Goal: Information Seeking & Learning: Learn about a topic

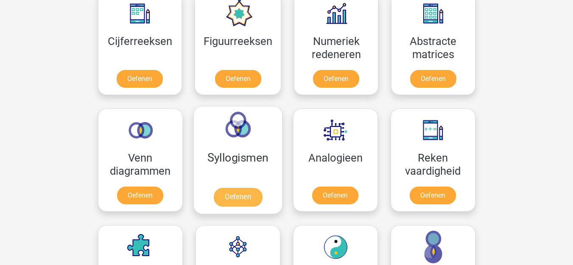
scroll to position [339, 0]
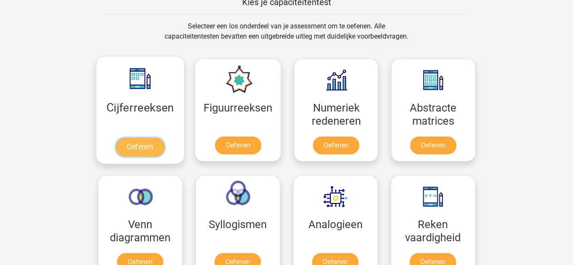
click at [144, 139] on link "Oefenen" at bounding box center [140, 147] width 48 height 19
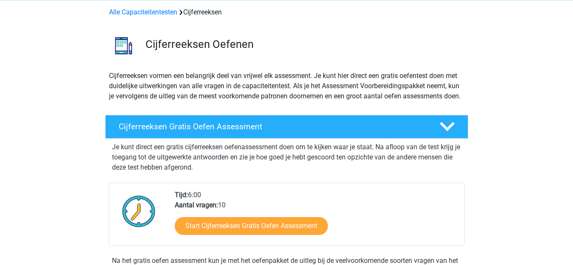
scroll to position [42, 0]
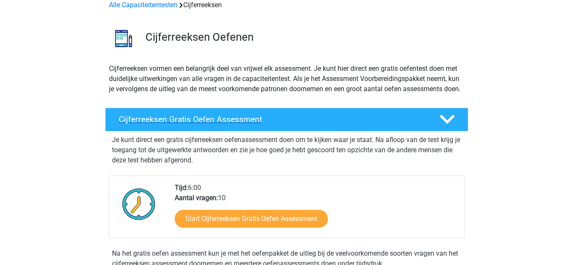
click at [413, 124] on h4 "Cijferreeksen Gratis Oefen Assessment" at bounding box center [272, 120] width 307 height 10
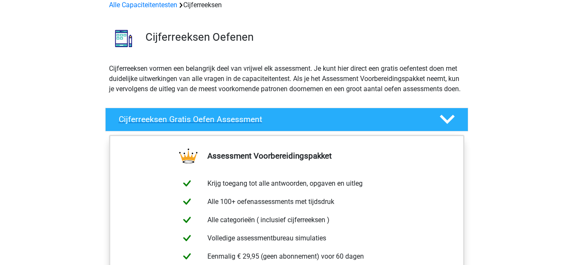
click at [413, 124] on h4 "Cijferreeksen Gratis Oefen Assessment" at bounding box center [272, 120] width 307 height 10
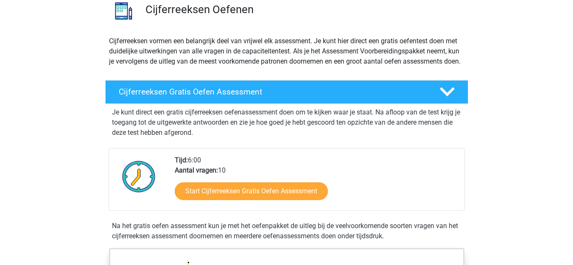
scroll to position [85, 0]
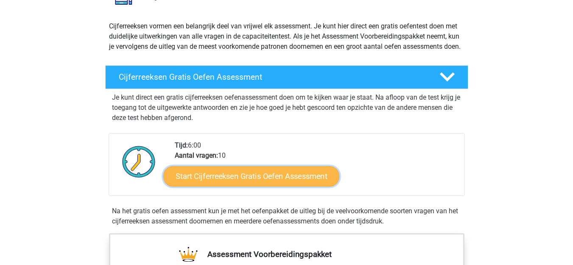
click at [286, 186] on link "Start Cijferreeksen Gratis Oefen Assessment" at bounding box center [251, 176] width 176 height 20
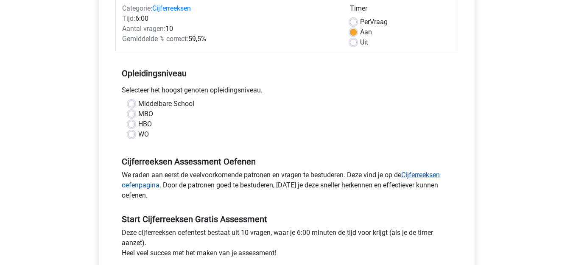
scroll to position [127, 0]
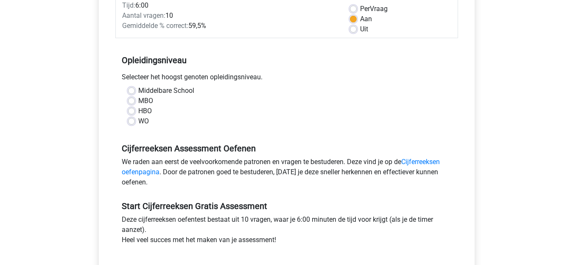
click at [142, 108] on label "HBO" at bounding box center [145, 111] width 14 height 10
click at [135, 108] on input "HBO" at bounding box center [131, 110] width 7 height 8
radio input "true"
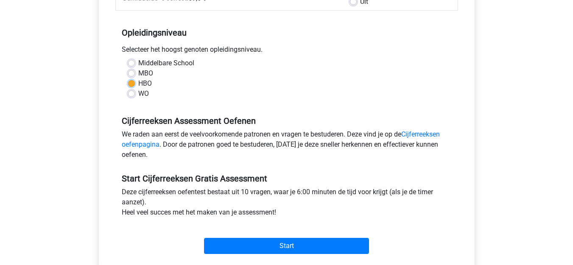
scroll to position [170, 0]
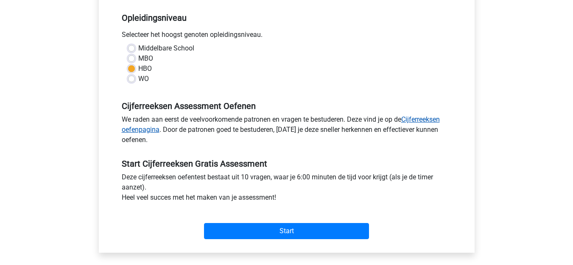
click at [440, 119] on link "Cijferreeksen oefenpagina" at bounding box center [281, 124] width 318 height 18
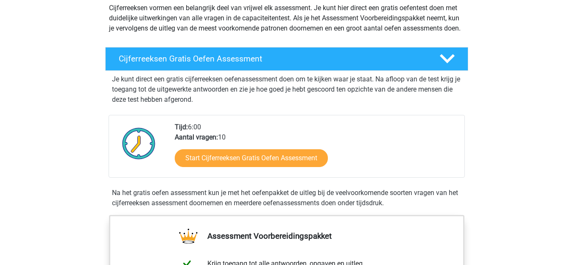
scroll to position [212, 0]
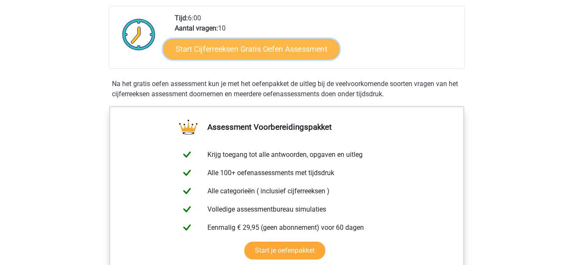
click at [242, 57] on link "Start Cijferreeksen Gratis Oefen Assessment" at bounding box center [251, 49] width 176 height 20
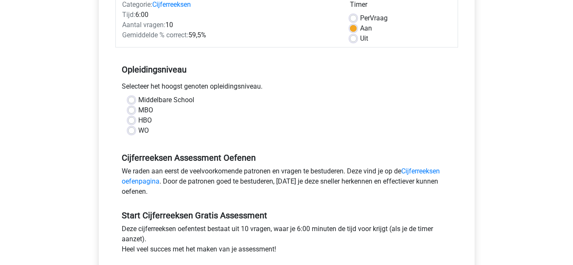
scroll to position [127, 0]
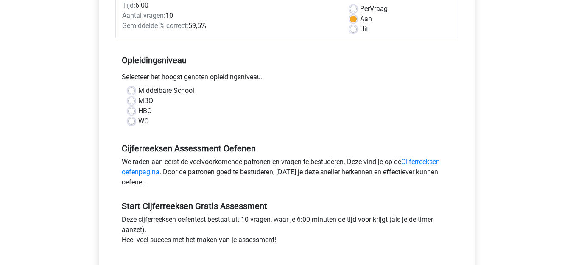
click at [144, 109] on label "HBO" at bounding box center [145, 111] width 14 height 10
click at [135, 109] on input "HBO" at bounding box center [131, 110] width 7 height 8
radio input "true"
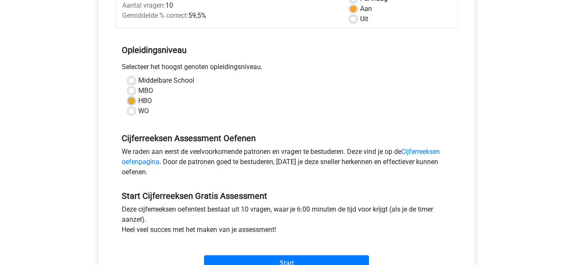
scroll to position [254, 0]
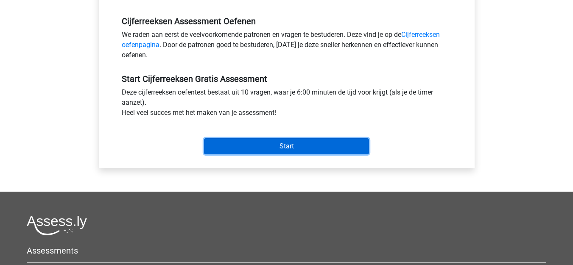
click at [278, 142] on input "Start" at bounding box center [286, 146] width 165 height 16
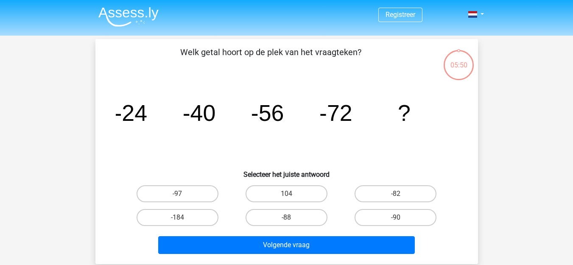
scroll to position [42, 0]
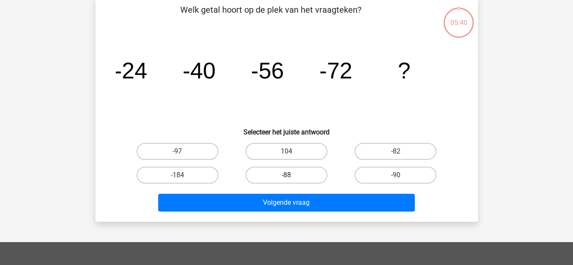
click at [275, 177] on label "-88" at bounding box center [287, 175] width 82 height 17
click at [286, 177] on input "-88" at bounding box center [289, 178] width 6 height 6
radio input "true"
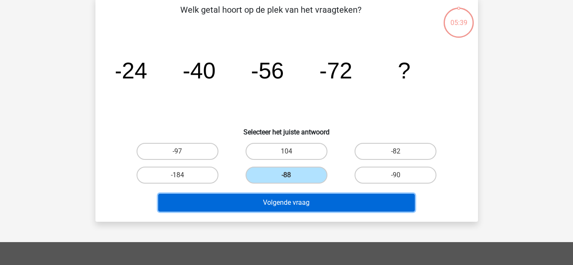
click at [276, 198] on button "Volgende vraag" at bounding box center [286, 203] width 257 height 18
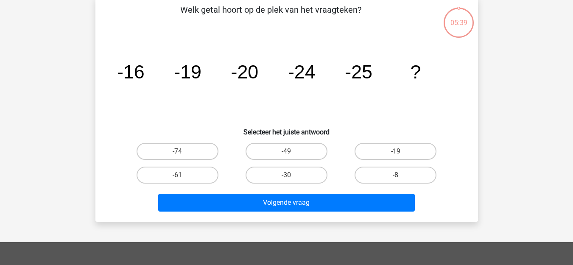
scroll to position [39, 0]
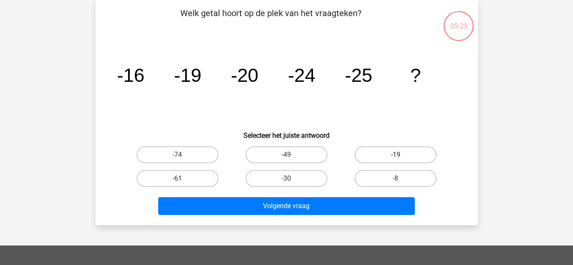
click at [408, 157] on label "-19" at bounding box center [396, 154] width 82 height 17
click at [401, 157] on input "-19" at bounding box center [399, 158] width 6 height 6
radio input "true"
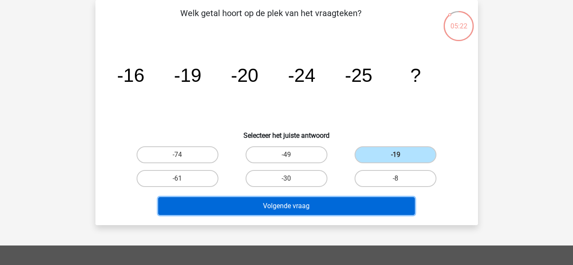
click at [315, 209] on button "Volgende vraag" at bounding box center [286, 206] width 257 height 18
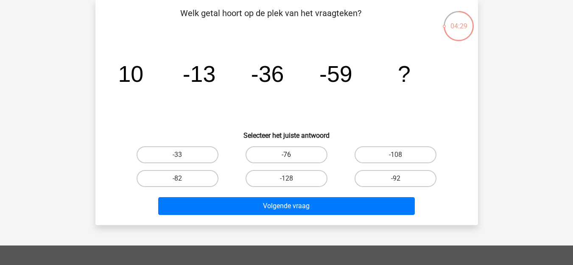
click at [297, 154] on label "-76" at bounding box center [287, 154] width 82 height 17
click at [292, 155] on input "-76" at bounding box center [289, 158] width 6 height 6
radio input "true"
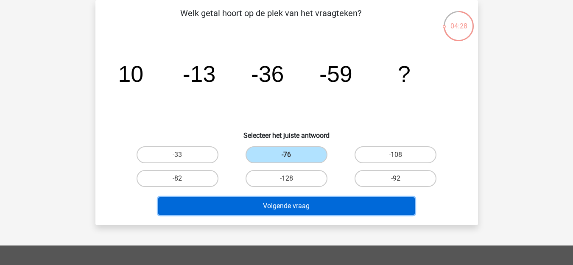
click at [318, 204] on button "Volgende vraag" at bounding box center [286, 206] width 257 height 18
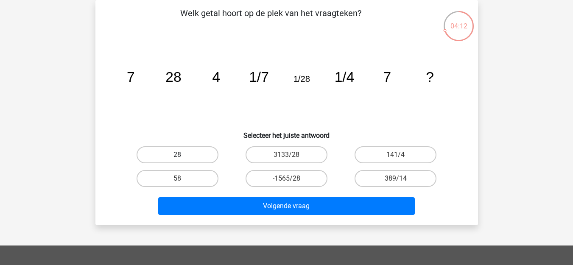
click at [177, 152] on label "28" at bounding box center [178, 154] width 82 height 17
click at [177, 155] on input "28" at bounding box center [180, 158] width 6 height 6
radio input "true"
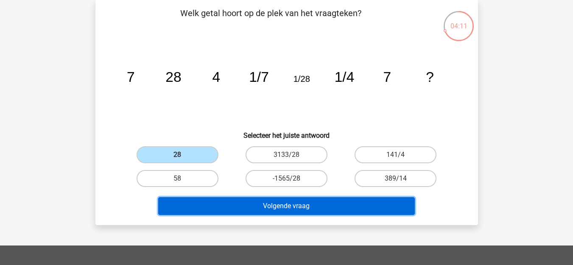
click at [291, 201] on button "Volgende vraag" at bounding box center [286, 206] width 257 height 18
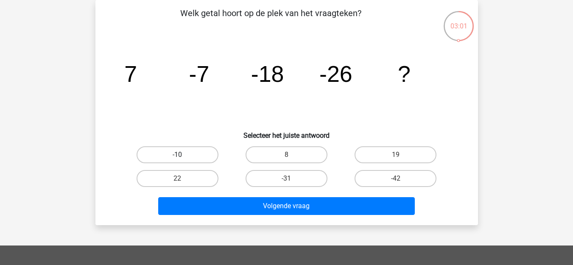
click at [172, 149] on label "-10" at bounding box center [178, 154] width 82 height 17
click at [177, 155] on input "-10" at bounding box center [180, 158] width 6 height 6
radio input "true"
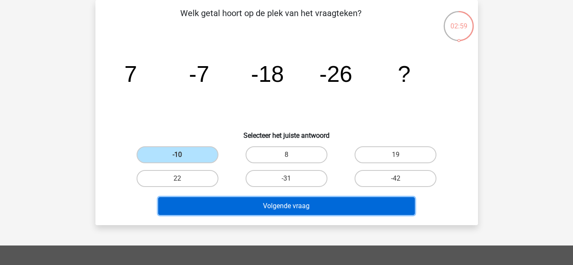
click at [302, 201] on button "Volgende vraag" at bounding box center [286, 206] width 257 height 18
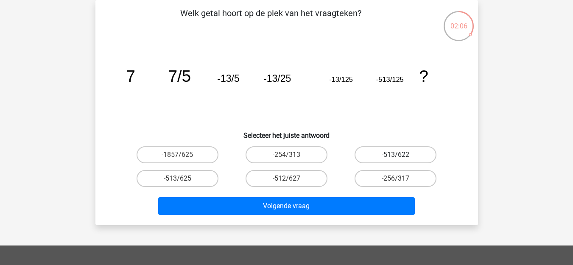
click at [384, 148] on label "-513/622" at bounding box center [396, 154] width 82 height 17
click at [396, 155] on input "-513/622" at bounding box center [399, 158] width 6 height 6
radio input "true"
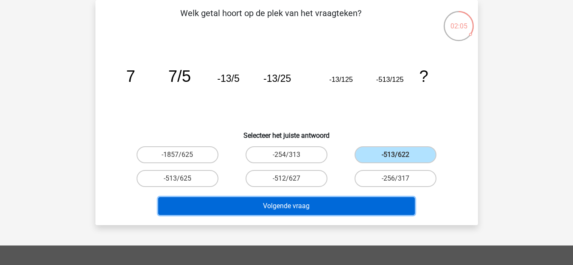
click at [317, 206] on button "Volgende vraag" at bounding box center [286, 206] width 257 height 18
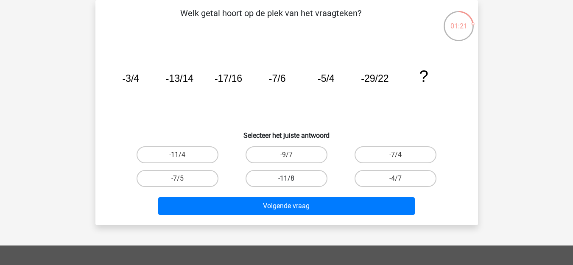
click at [265, 182] on label "-11/8" at bounding box center [287, 178] width 82 height 17
click at [286, 182] on input "-11/8" at bounding box center [289, 182] width 6 height 6
radio input "true"
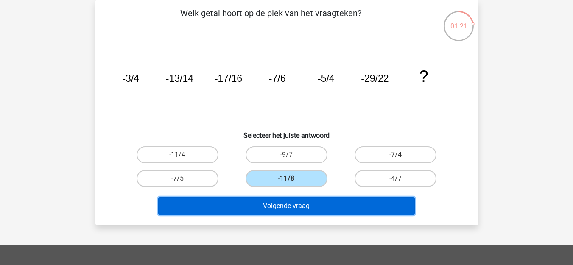
click at [268, 212] on button "Volgende vraag" at bounding box center [286, 206] width 257 height 18
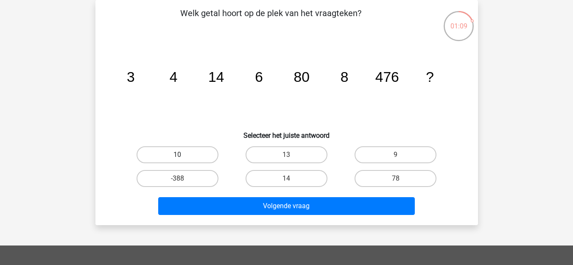
drag, startPoint x: 179, startPoint y: 161, endPoint x: 183, endPoint y: 162, distance: 4.3
click at [179, 161] on label "10" at bounding box center [178, 154] width 82 height 17
click at [179, 160] on input "10" at bounding box center [180, 158] width 6 height 6
radio input "true"
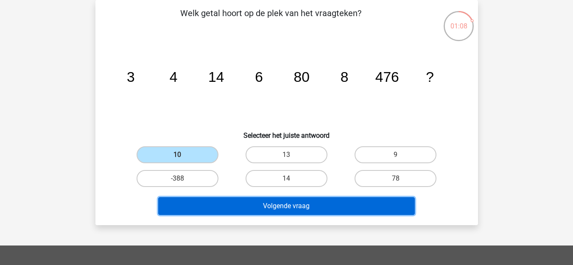
click at [262, 207] on button "Volgende vraag" at bounding box center [286, 206] width 257 height 18
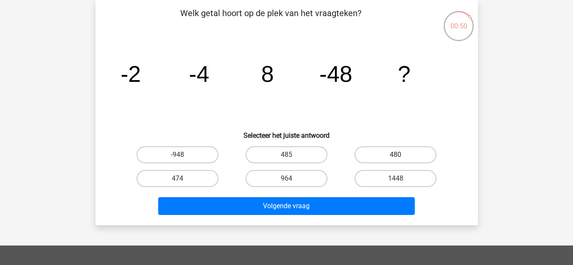
click at [426, 152] on label "480" at bounding box center [396, 154] width 82 height 17
click at [401, 155] on input "480" at bounding box center [399, 158] width 6 height 6
radio input "true"
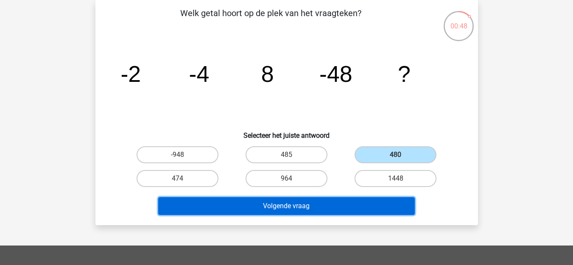
click at [311, 208] on button "Volgende vraag" at bounding box center [286, 206] width 257 height 18
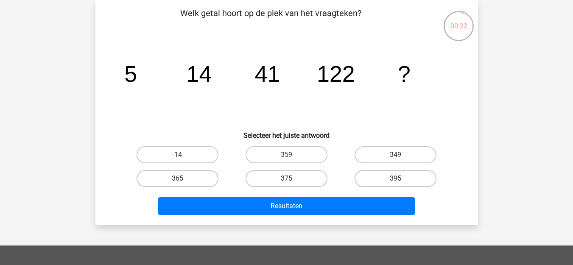
click at [422, 156] on label "349" at bounding box center [396, 154] width 82 height 17
click at [401, 156] on input "349" at bounding box center [399, 158] width 6 height 6
radio input "true"
click at [303, 195] on div "Resultaten" at bounding box center [286, 204] width 355 height 28
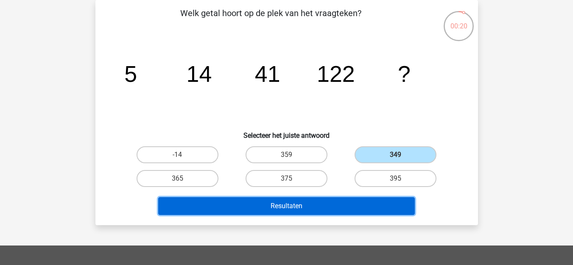
click at [300, 204] on button "Resultaten" at bounding box center [286, 206] width 257 height 18
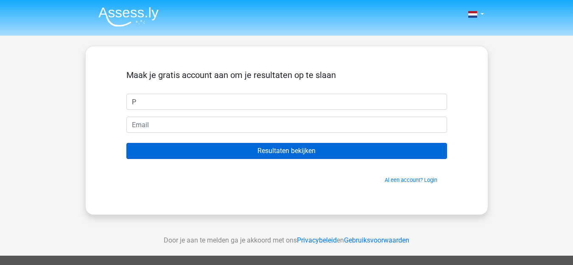
type input "PAT"
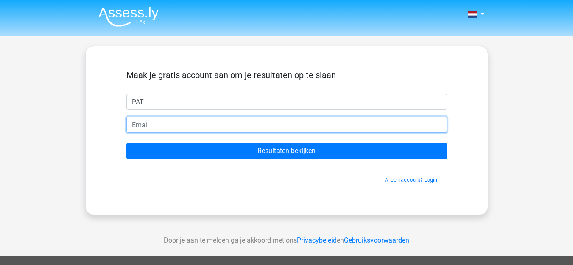
click at [148, 129] on input "email" at bounding box center [286, 125] width 321 height 16
type input "hagemans73@gmail.com"
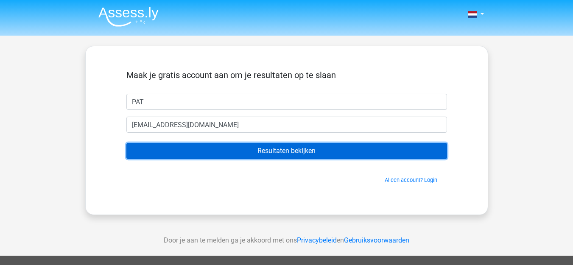
click at [293, 148] on input "Resultaten bekijken" at bounding box center [286, 151] width 321 height 16
click at [271, 147] on input "Resultaten bekijken" at bounding box center [286, 151] width 321 height 16
click at [263, 147] on input "Resultaten bekijken" at bounding box center [286, 151] width 321 height 16
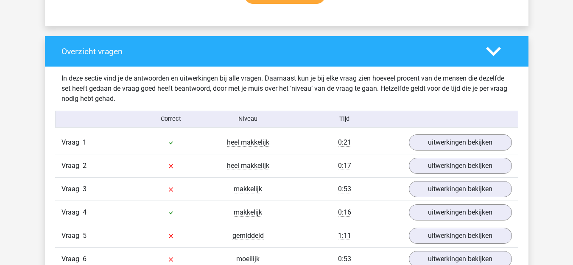
scroll to position [594, 0]
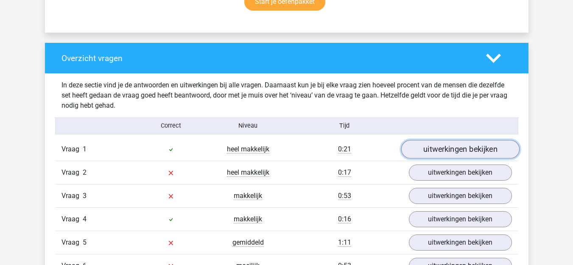
click at [429, 146] on link "uitwerkingen bekijken" at bounding box center [460, 149] width 118 height 19
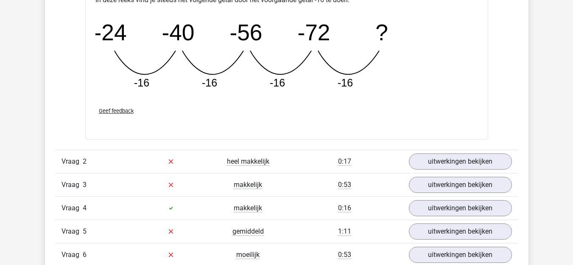
scroll to position [1018, 0]
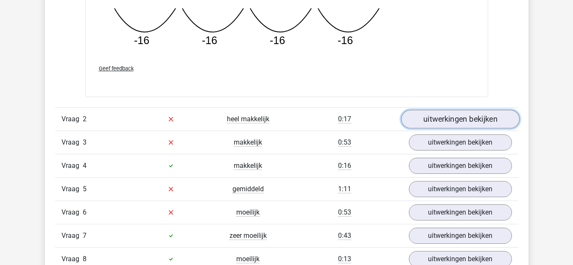
click at [464, 115] on link "uitwerkingen bekijken" at bounding box center [460, 119] width 118 height 19
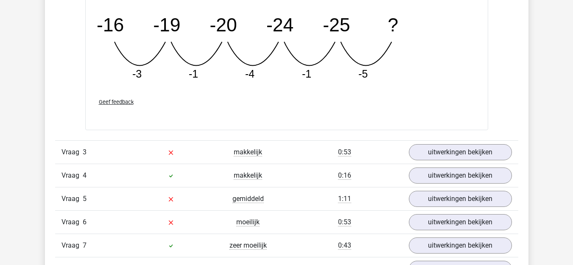
scroll to position [1400, 0]
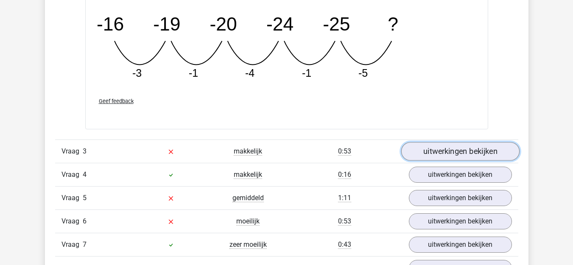
click at [479, 148] on link "uitwerkingen bekijken" at bounding box center [460, 152] width 118 height 19
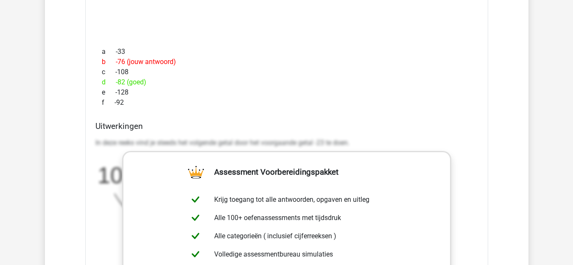
scroll to position [1739, 0]
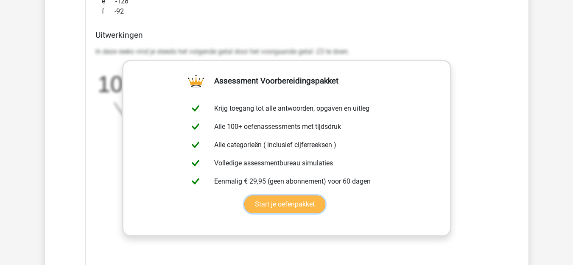
click at [297, 207] on link "Start je oefenpakket" at bounding box center [284, 205] width 81 height 18
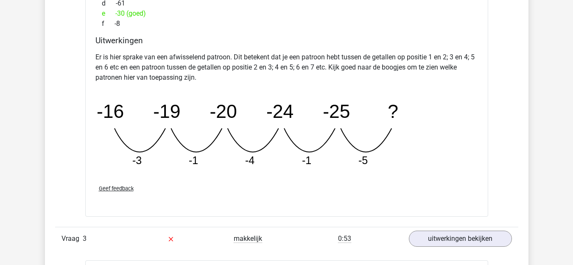
scroll to position [1230, 0]
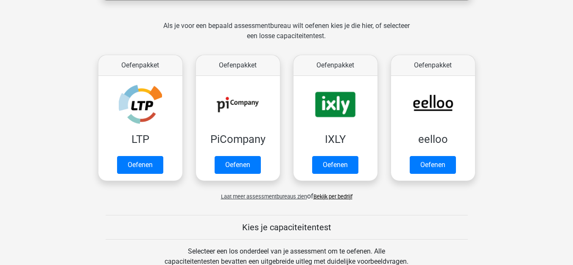
scroll to position [170, 0]
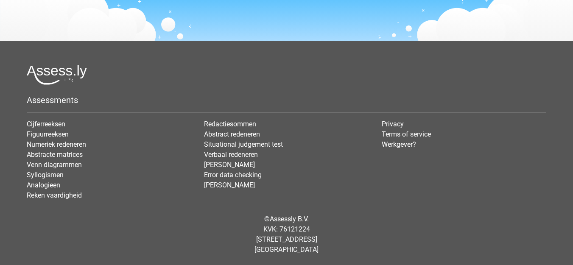
scroll to position [969, 0]
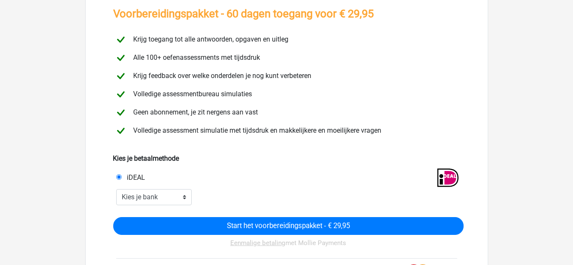
scroll to position [127, 0]
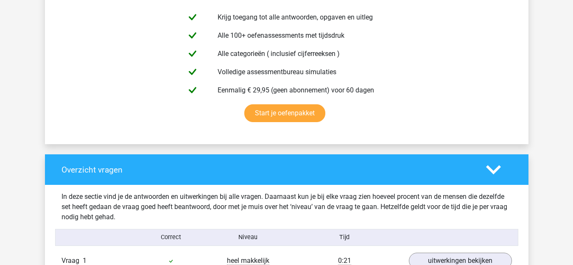
scroll to position [594, 0]
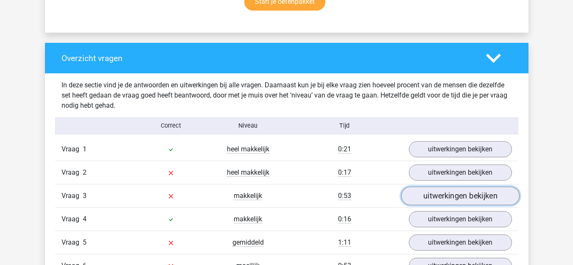
click at [449, 191] on link "uitwerkingen bekijken" at bounding box center [460, 196] width 118 height 19
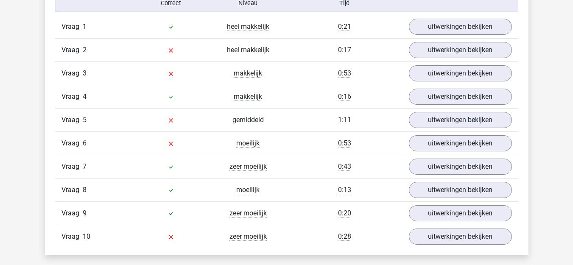
scroll to position [721, 0]
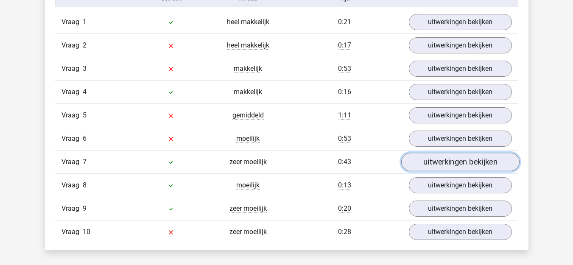
click at [468, 164] on link "uitwerkingen bekijken" at bounding box center [460, 162] width 118 height 19
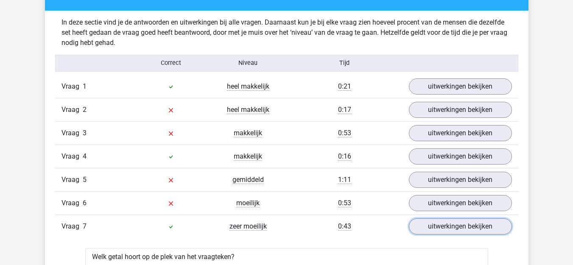
scroll to position [636, 0]
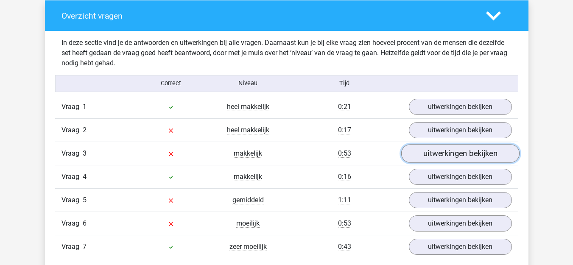
click at [463, 152] on link "uitwerkingen bekijken" at bounding box center [460, 153] width 118 height 19
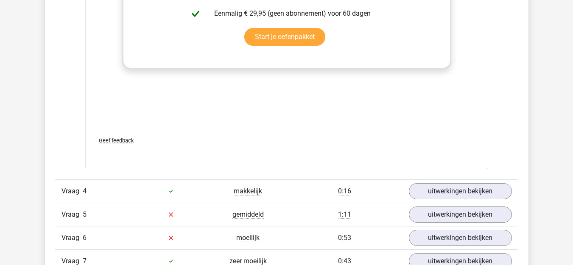
scroll to position [1230, 0]
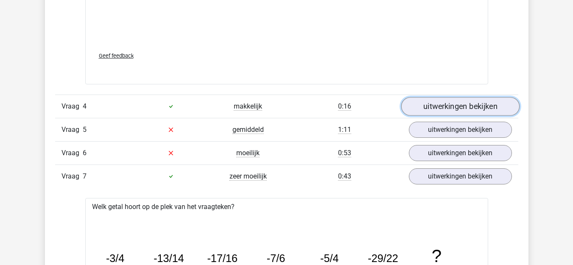
click at [433, 111] on link "uitwerkingen bekijken" at bounding box center [460, 106] width 118 height 19
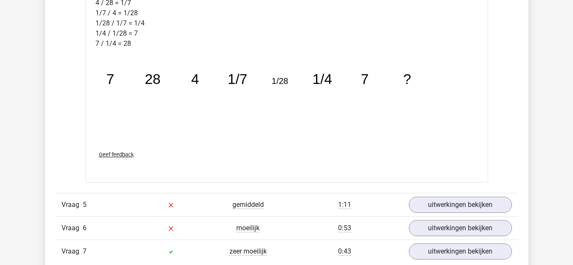
scroll to position [1671, 0]
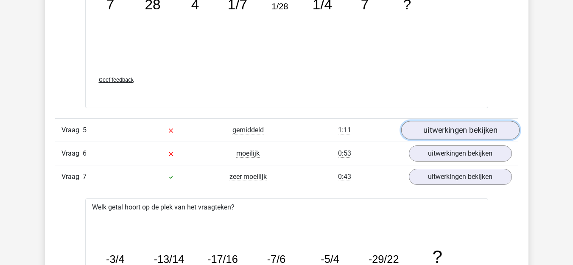
click at [468, 127] on link "uitwerkingen bekijken" at bounding box center [460, 130] width 118 height 19
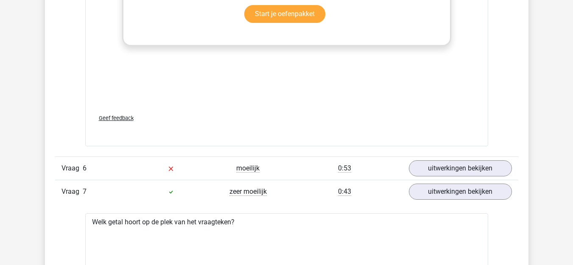
scroll to position [2180, 0]
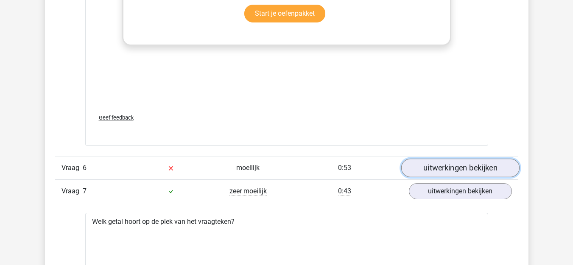
click at [471, 170] on link "uitwerkingen bekijken" at bounding box center [460, 168] width 118 height 19
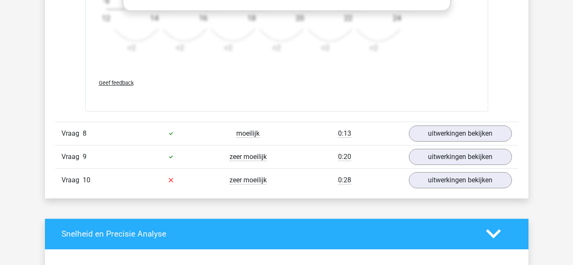
scroll to position [3156, 0]
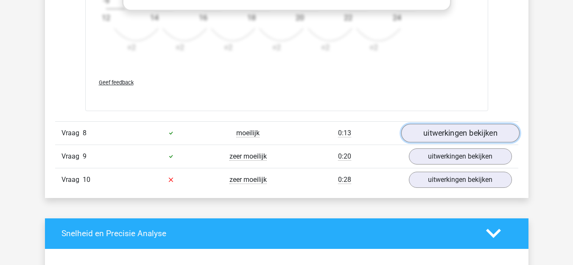
click at [452, 126] on link "uitwerkingen bekijken" at bounding box center [460, 133] width 118 height 19
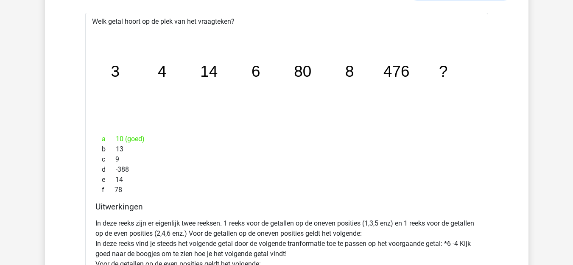
scroll to position [3283, 0]
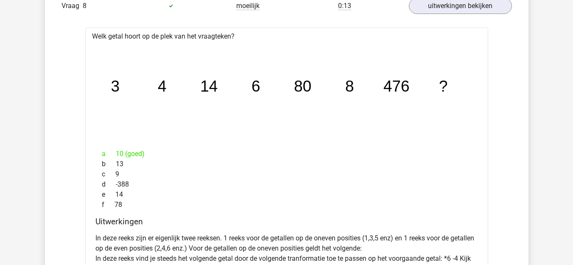
click at [231, 181] on div "d -388" at bounding box center [286, 184] width 383 height 10
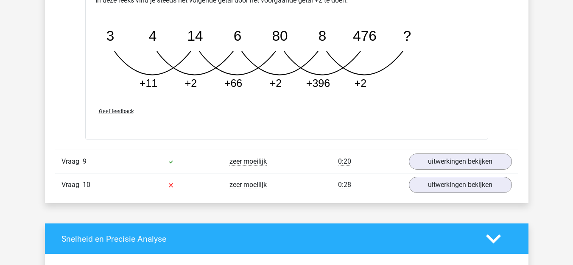
scroll to position [3580, 0]
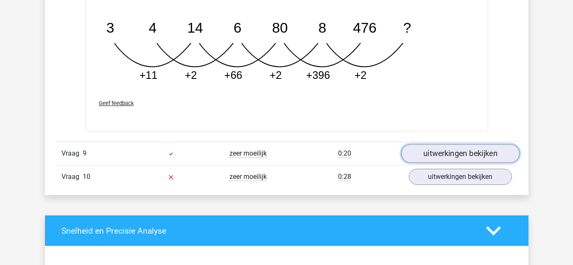
click at [419, 154] on link "uitwerkingen bekijken" at bounding box center [460, 153] width 118 height 19
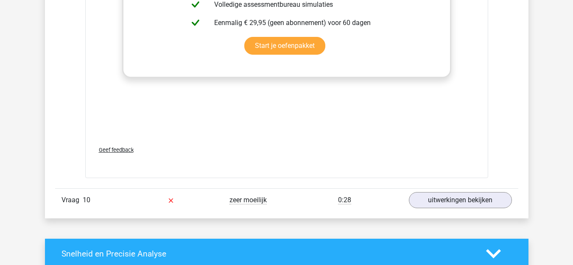
scroll to position [4131, 0]
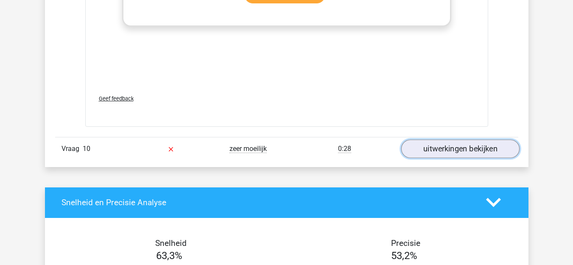
click at [440, 150] on link "uitwerkingen bekijken" at bounding box center [460, 149] width 118 height 19
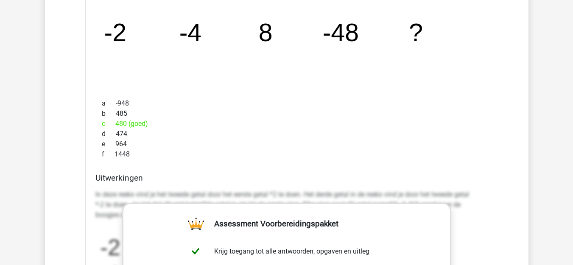
scroll to position [3707, 0]
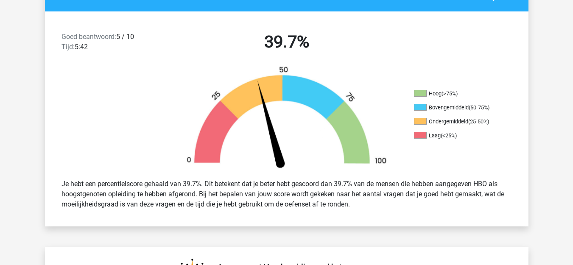
scroll to position [127, 0]
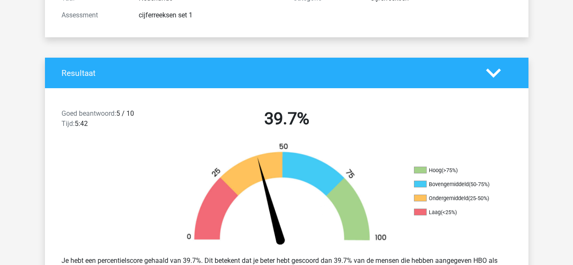
click at [173, 82] on div "Resultaat" at bounding box center [287, 73] width 484 height 31
click at [263, 108] on div "Goed beantwoord: 5 / 10 Tijd: 5:42 39.7%" at bounding box center [287, 120] width 484 height 44
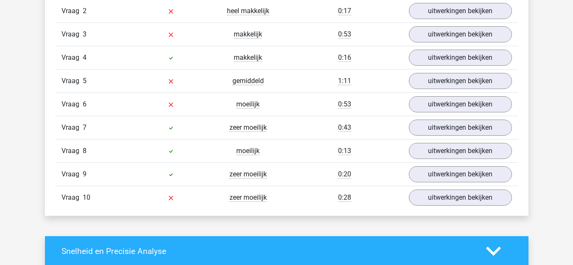
scroll to position [806, 0]
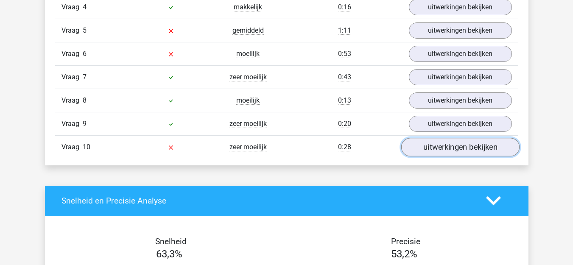
click at [488, 141] on link "uitwerkingen bekijken" at bounding box center [460, 147] width 118 height 19
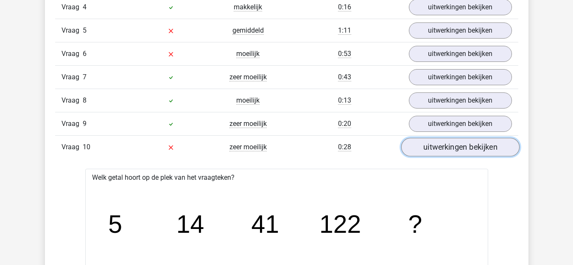
click at [443, 144] on link "uitwerkingen bekijken" at bounding box center [460, 147] width 118 height 19
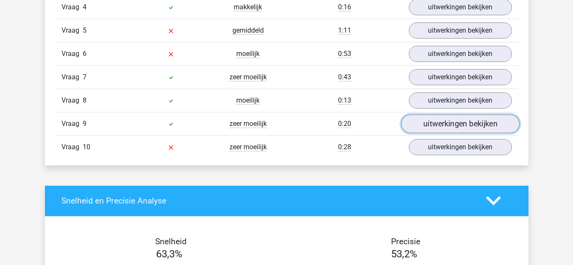
click at [447, 129] on link "uitwerkingen bekijken" at bounding box center [460, 124] width 118 height 19
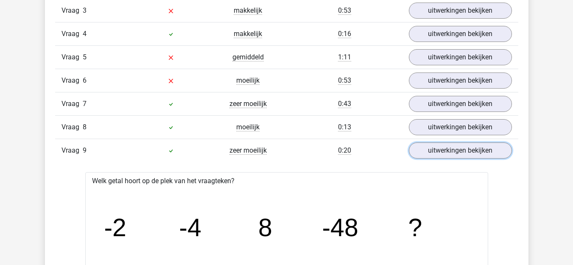
scroll to position [763, 0]
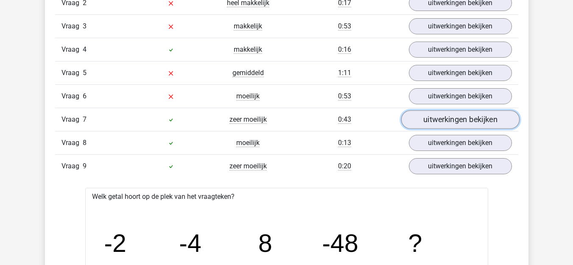
click at [440, 120] on link "uitwerkingen bekijken" at bounding box center [460, 119] width 118 height 19
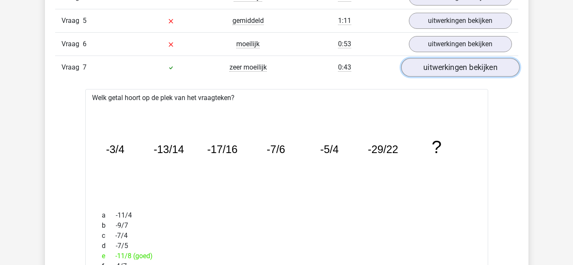
scroll to position [679, 0]
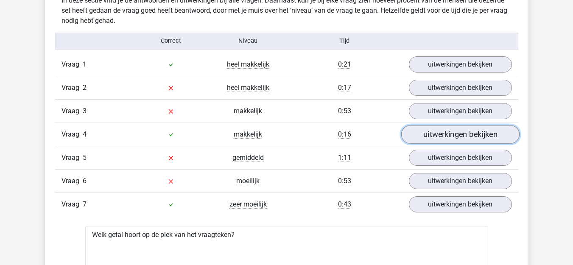
click at [446, 134] on link "uitwerkingen bekijken" at bounding box center [460, 134] width 118 height 19
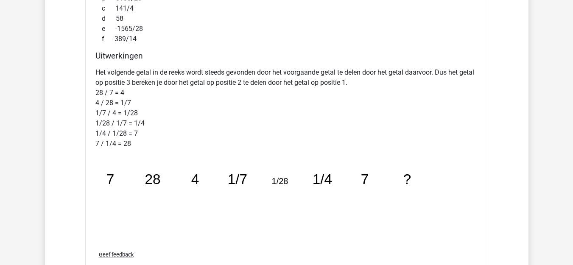
scroll to position [975, 0]
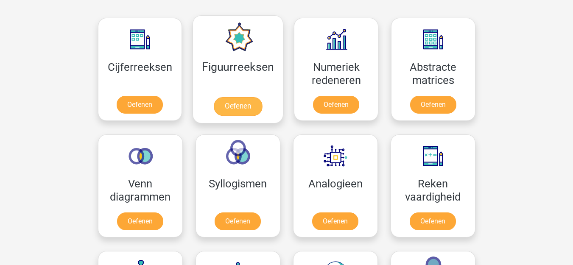
scroll to position [382, 0]
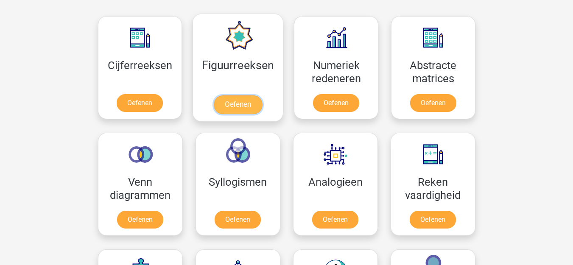
click at [246, 99] on link "Oefenen" at bounding box center [238, 104] width 48 height 19
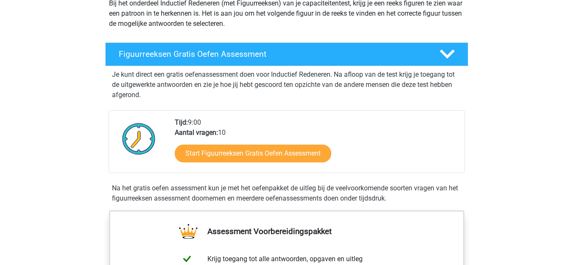
scroll to position [85, 0]
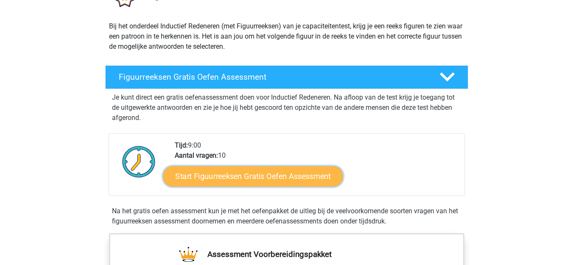
click at [251, 180] on link "Start Figuurreeksen Gratis Oefen Assessment" at bounding box center [253, 176] width 180 height 20
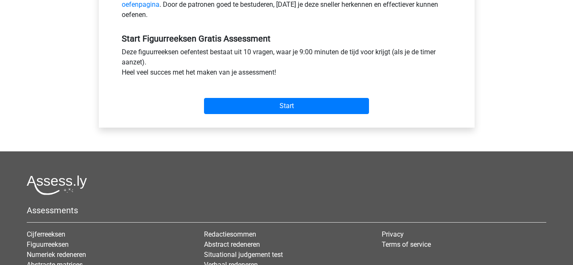
scroll to position [297, 0]
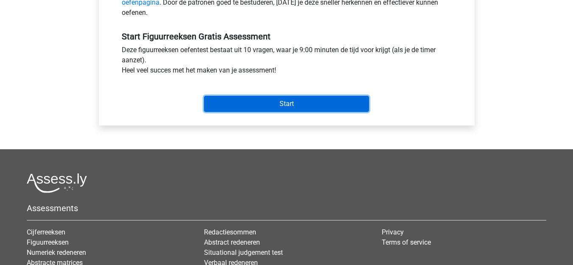
click at [280, 104] on input "Start" at bounding box center [286, 104] width 165 height 16
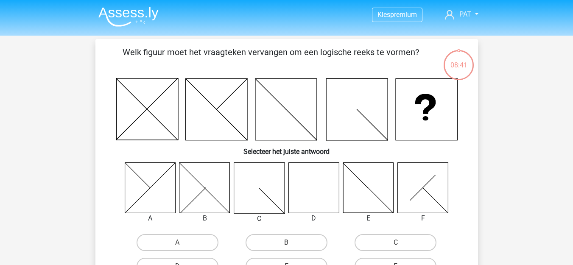
click at [306, 192] on icon at bounding box center [313, 187] width 50 height 50
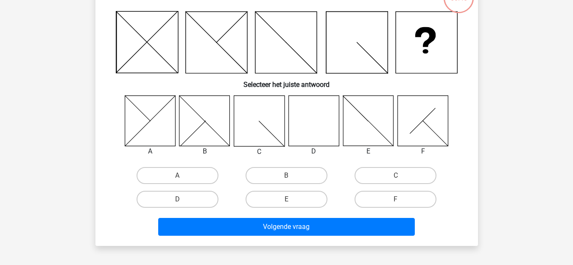
scroll to position [85, 0]
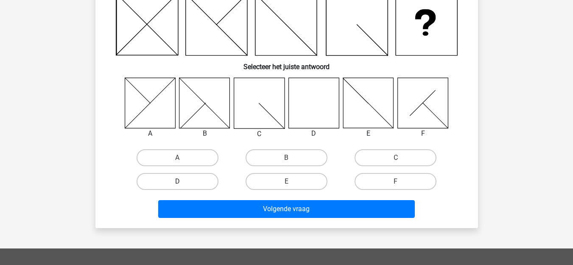
click at [201, 177] on label "D" at bounding box center [178, 181] width 82 height 17
click at [183, 182] on input "D" at bounding box center [180, 185] width 6 height 6
radio input "true"
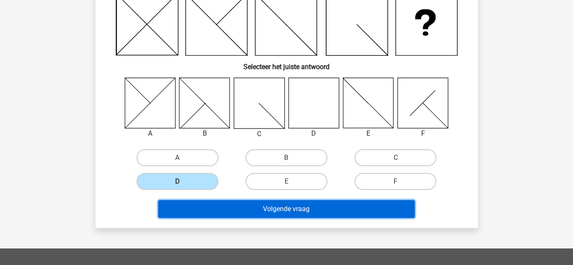
click at [321, 206] on button "Volgende vraag" at bounding box center [286, 209] width 257 height 18
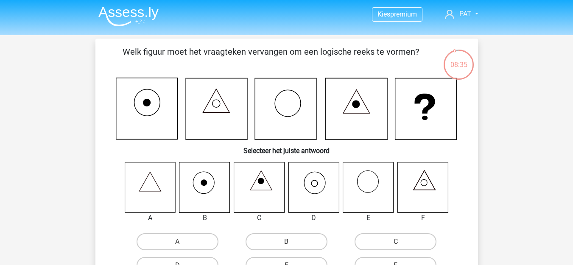
scroll to position [0, 0]
click at [310, 190] on icon at bounding box center [313, 187] width 50 height 50
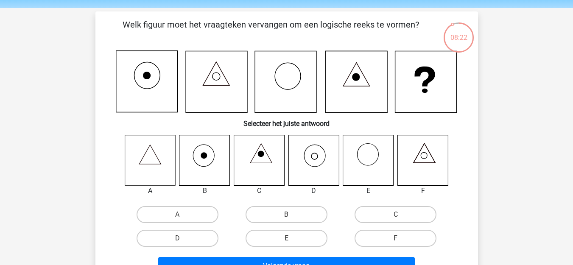
scroll to position [42, 0]
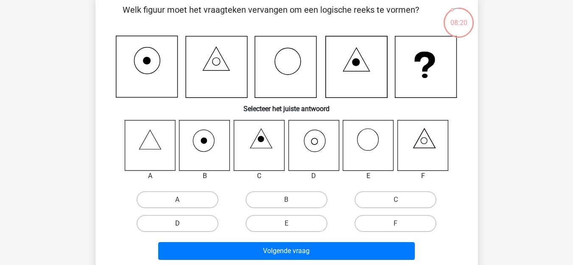
click at [176, 217] on label "D" at bounding box center [178, 223] width 82 height 17
click at [177, 224] on input "D" at bounding box center [180, 227] width 6 height 6
radio input "true"
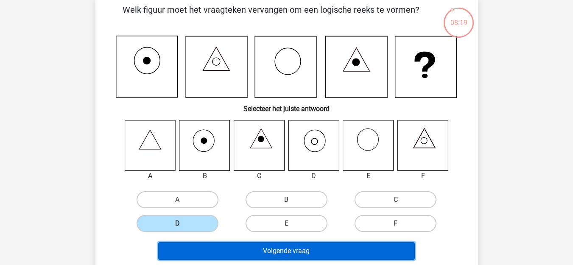
click at [305, 246] on button "Volgende vraag" at bounding box center [286, 251] width 257 height 18
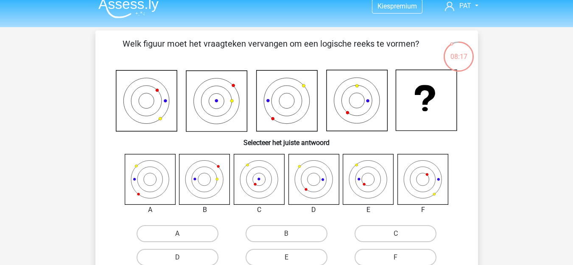
scroll to position [0, 0]
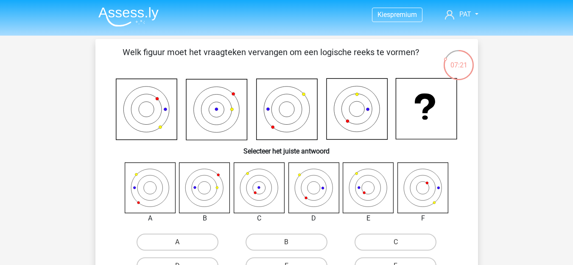
click at [370, 190] on icon at bounding box center [368, 187] width 50 height 50
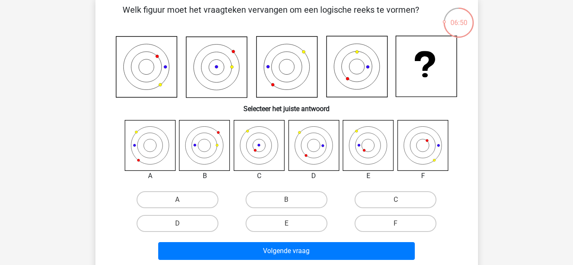
click at [289, 226] on input "E" at bounding box center [289, 227] width 6 height 6
radio input "true"
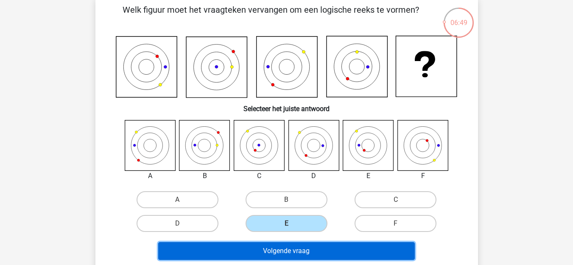
click at [296, 250] on button "Volgende vraag" at bounding box center [286, 251] width 257 height 18
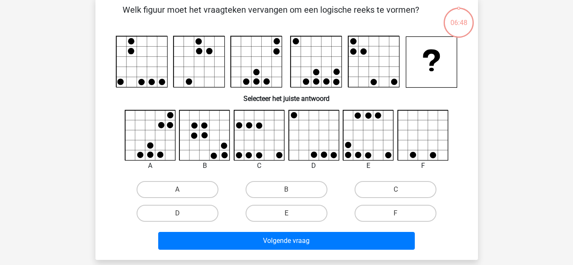
scroll to position [39, 0]
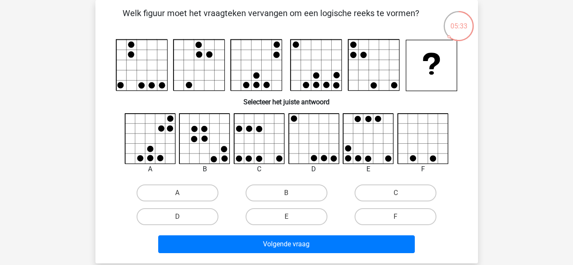
click at [363, 129] on icon at bounding box center [369, 139] width 50 height 50
click at [294, 220] on label "E" at bounding box center [287, 216] width 82 height 17
click at [292, 220] on input "E" at bounding box center [289, 220] width 6 height 6
radio input "true"
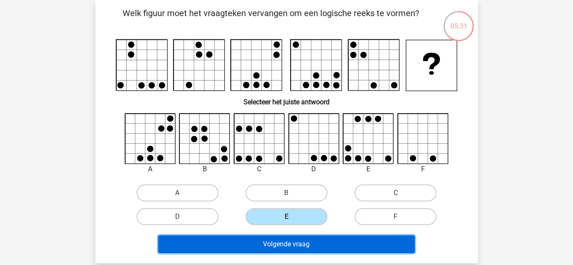
click at [295, 240] on button "Volgende vraag" at bounding box center [286, 244] width 257 height 18
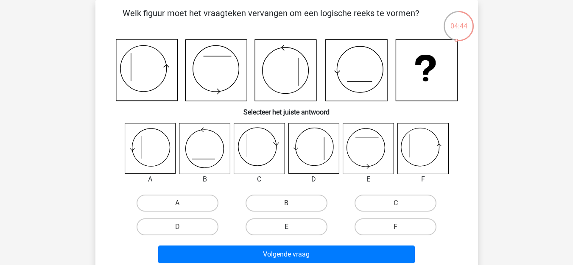
click at [284, 227] on label "E" at bounding box center [287, 226] width 82 height 17
click at [286, 227] on input "E" at bounding box center [289, 230] width 6 height 6
radio input "true"
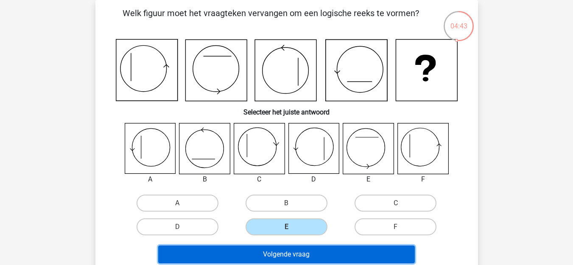
drag, startPoint x: 287, startPoint y: 257, endPoint x: 290, endPoint y: 250, distance: 7.2
click at [288, 257] on button "Volgende vraag" at bounding box center [286, 255] width 257 height 18
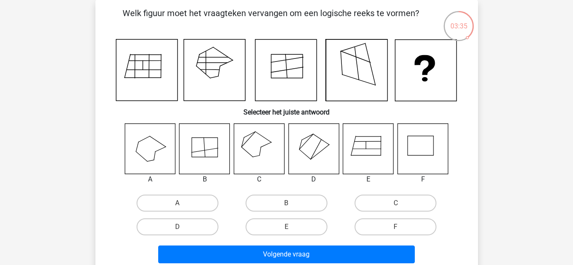
click at [354, 154] on icon at bounding box center [368, 148] width 50 height 50
click at [289, 229] on input "E" at bounding box center [289, 230] width 6 height 6
radio input "true"
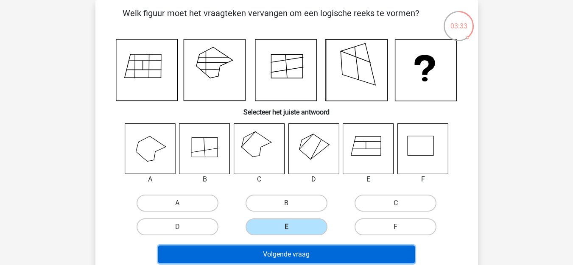
click at [289, 253] on button "Volgende vraag" at bounding box center [286, 255] width 257 height 18
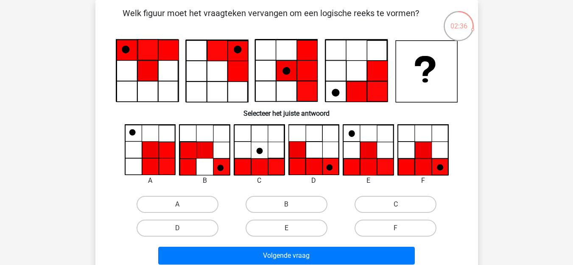
click at [400, 231] on input "F" at bounding box center [399, 231] width 6 height 6
radio input "true"
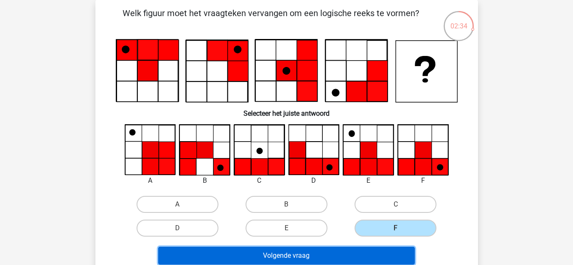
click at [313, 254] on button "Volgende vraag" at bounding box center [286, 256] width 257 height 18
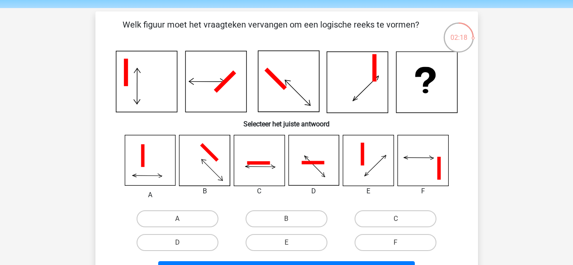
scroll to position [42, 0]
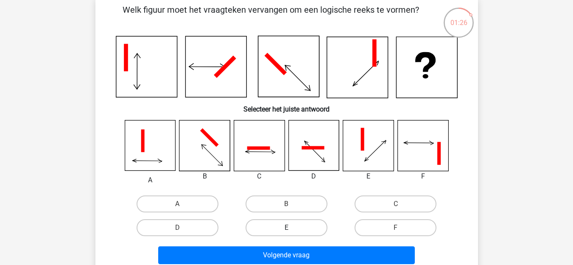
click at [291, 227] on label "E" at bounding box center [287, 227] width 82 height 17
click at [291, 228] on input "E" at bounding box center [289, 231] width 6 height 6
radio input "true"
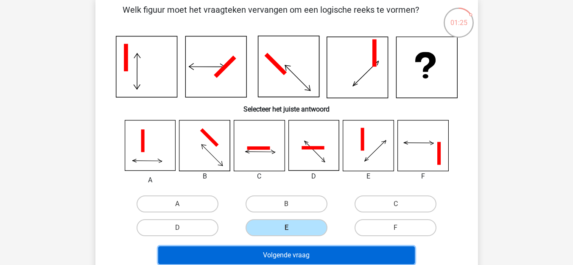
click at [296, 257] on button "Volgende vraag" at bounding box center [286, 255] width 257 height 18
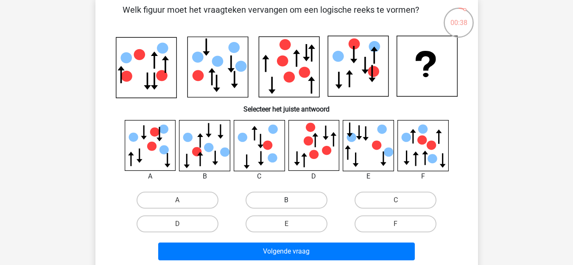
click at [271, 200] on label "B" at bounding box center [287, 200] width 82 height 17
click at [286, 200] on input "B" at bounding box center [289, 203] width 6 height 6
radio input "true"
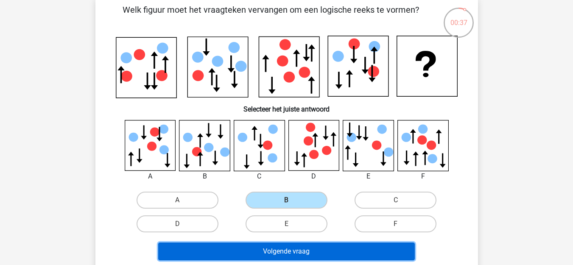
click at [300, 252] on button "Volgende vraag" at bounding box center [286, 252] width 257 height 18
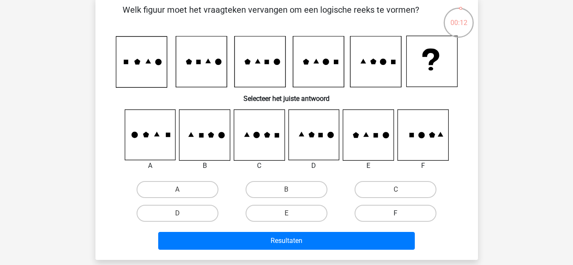
click at [414, 211] on label "F" at bounding box center [396, 213] width 82 height 17
click at [401, 213] on input "F" at bounding box center [399, 216] width 6 height 6
radio input "true"
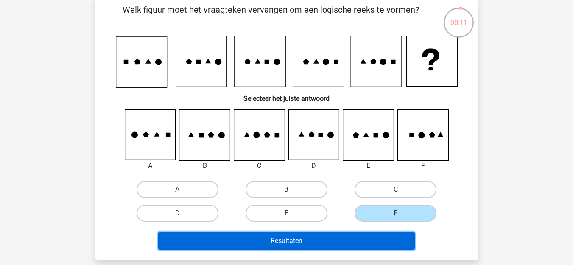
click at [300, 234] on button "Resultaten" at bounding box center [286, 241] width 257 height 18
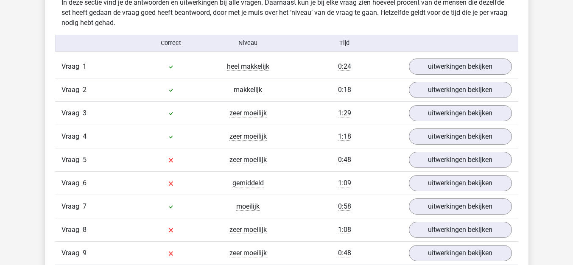
scroll to position [679, 0]
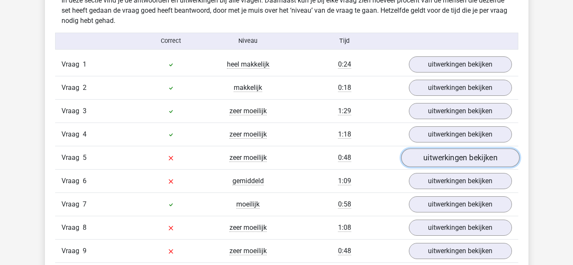
click at [483, 157] on link "uitwerkingen bekijken" at bounding box center [460, 157] width 118 height 19
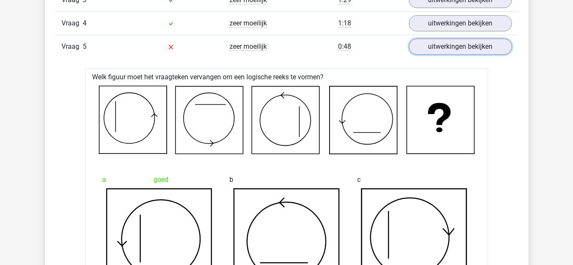
scroll to position [721, 0]
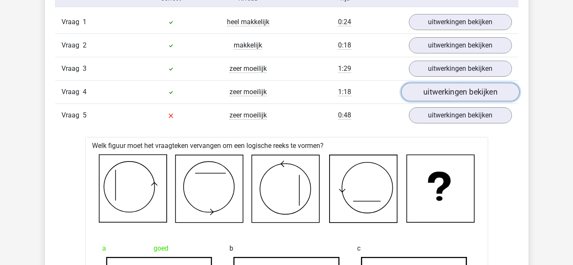
click at [440, 94] on link "uitwerkingen bekijken" at bounding box center [460, 92] width 118 height 19
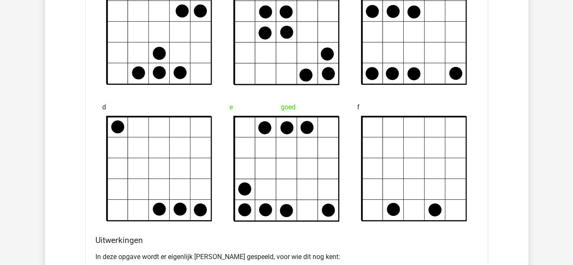
scroll to position [891, 0]
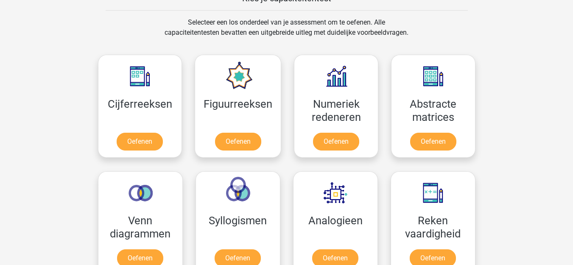
scroll to position [339, 0]
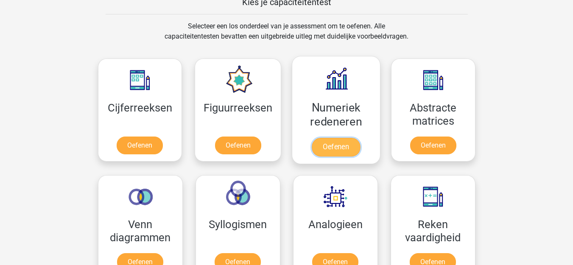
click at [341, 141] on link "Oefenen" at bounding box center [336, 147] width 48 height 19
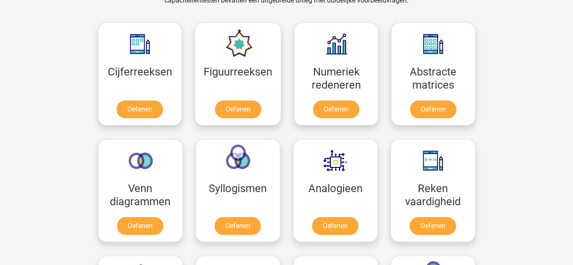
scroll to position [424, 0]
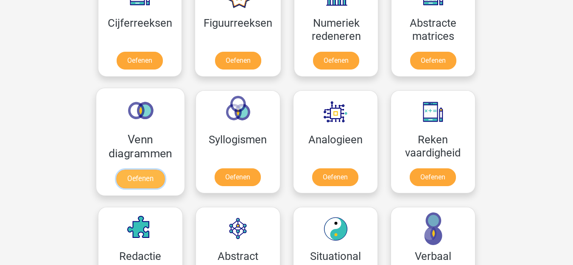
click at [130, 178] on link "Oefenen" at bounding box center [140, 179] width 48 height 19
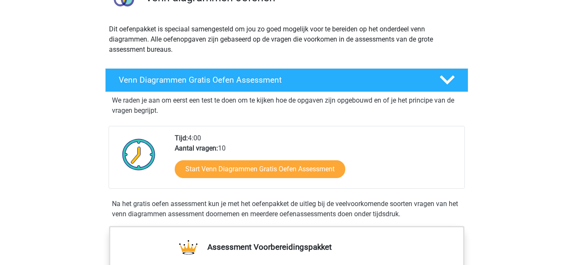
scroll to position [85, 0]
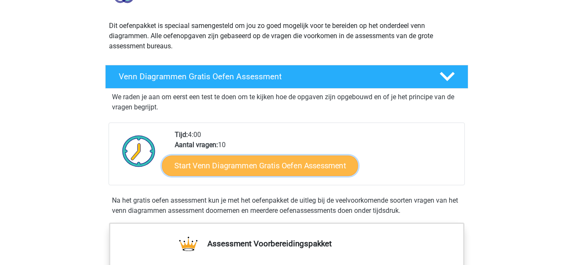
click at [270, 163] on link "Start Venn Diagrammen Gratis Oefen Assessment" at bounding box center [260, 166] width 196 height 20
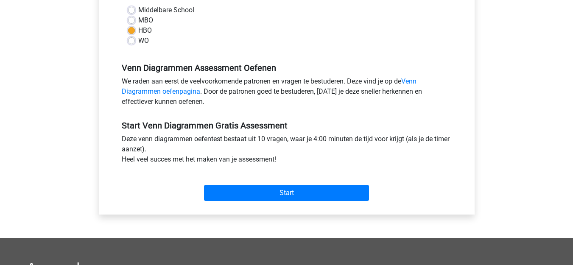
scroll to position [254, 0]
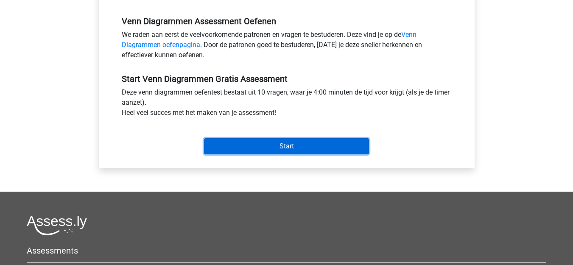
click at [293, 145] on input "Start" at bounding box center [286, 146] width 165 height 16
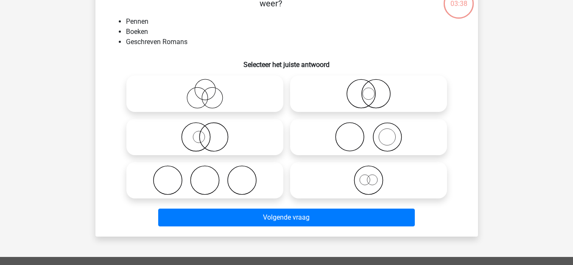
scroll to position [42, 0]
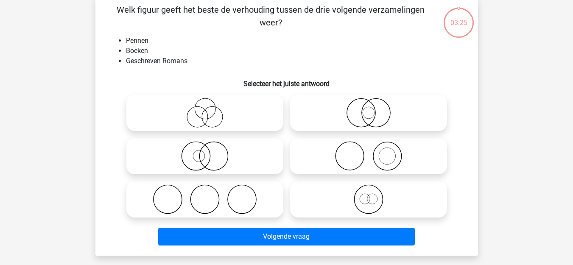
click at [226, 117] on icon at bounding box center [205, 113] width 150 height 30
click at [210, 109] on input "radio" at bounding box center [208, 106] width 6 height 6
radio input "true"
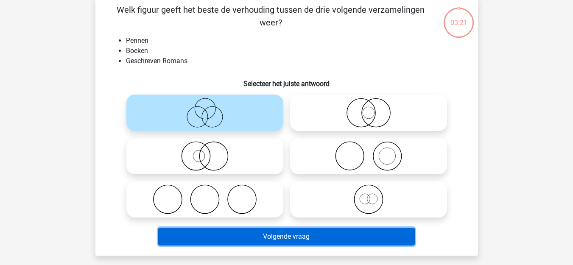
click at [291, 232] on button "Volgende vraag" at bounding box center [286, 237] width 257 height 18
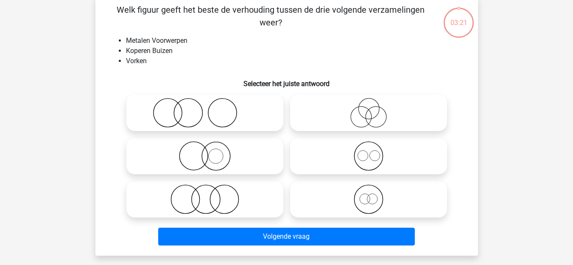
scroll to position [39, 0]
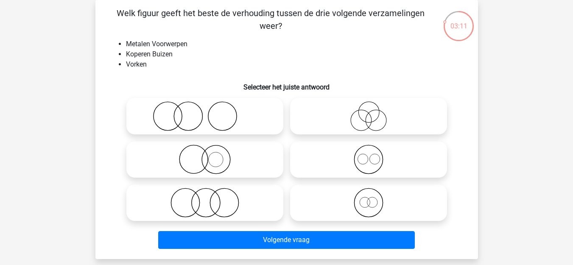
click at [215, 210] on icon at bounding box center [205, 203] width 150 height 30
click at [210, 198] on input "radio" at bounding box center [208, 196] width 6 height 6
radio input "true"
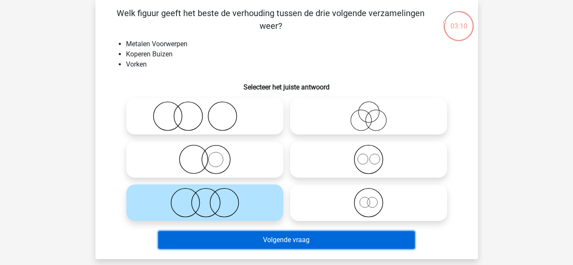
click at [265, 237] on button "Volgende vraag" at bounding box center [286, 240] width 257 height 18
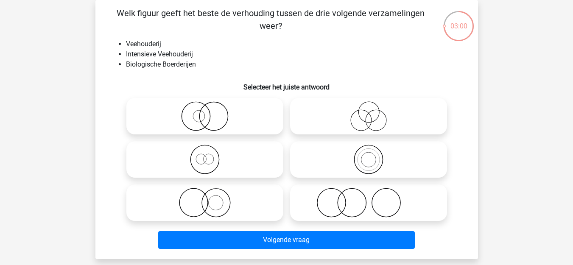
click at [207, 108] on input "radio" at bounding box center [208, 109] width 6 height 6
radio input "true"
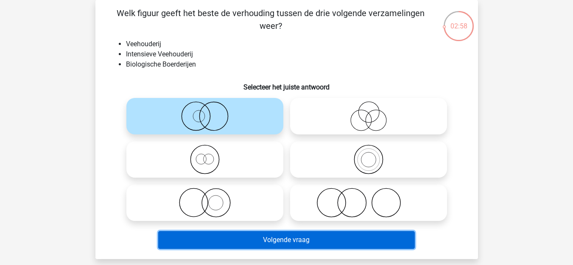
click at [304, 240] on button "Volgende vraag" at bounding box center [286, 240] width 257 height 18
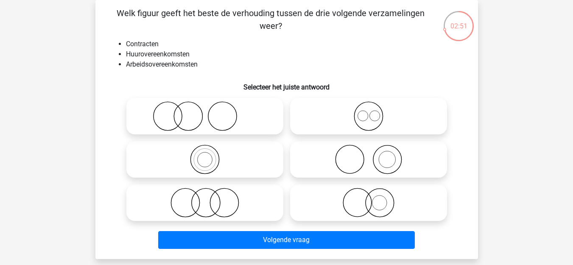
click at [372, 116] on icon at bounding box center [368, 116] width 150 height 30
click at [372, 112] on input "radio" at bounding box center [372, 109] width 6 height 6
radio input "true"
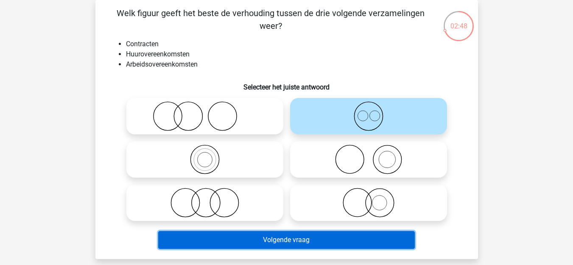
click at [295, 235] on button "Volgende vraag" at bounding box center [286, 240] width 257 height 18
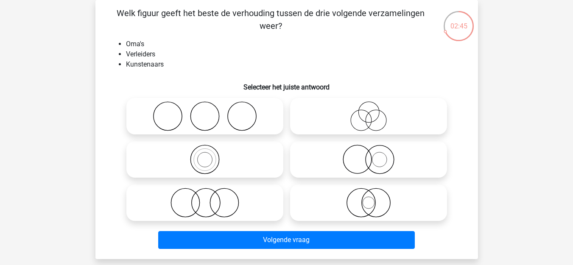
click at [155, 109] on circle at bounding box center [167, 116] width 28 height 28
click at [205, 109] on input "radio" at bounding box center [208, 109] width 6 height 6
radio input "true"
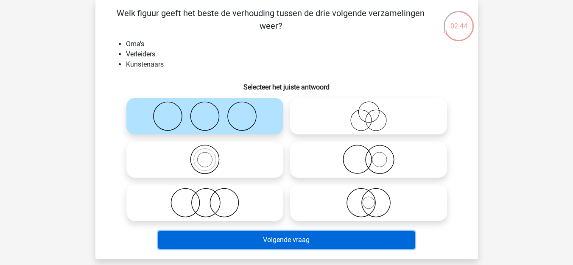
click at [307, 240] on button "Volgende vraag" at bounding box center [286, 240] width 257 height 18
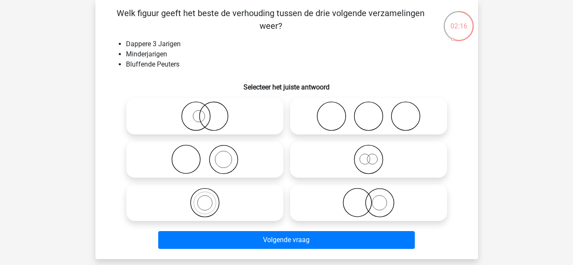
click at [383, 164] on icon at bounding box center [368, 160] width 150 height 30
click at [374, 155] on input "radio" at bounding box center [372, 153] width 6 height 6
radio input "true"
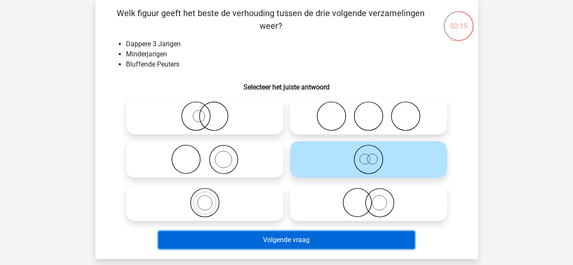
click at [293, 240] on button "Volgende vraag" at bounding box center [286, 240] width 257 height 18
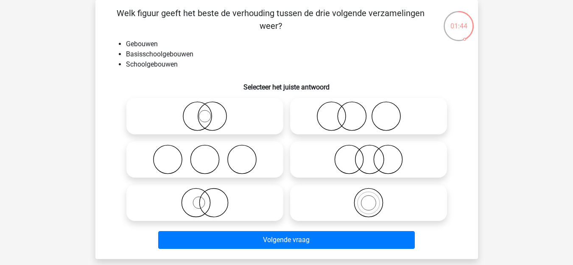
click at [373, 203] on icon at bounding box center [368, 203] width 150 height 30
click at [373, 198] on input "radio" at bounding box center [372, 196] width 6 height 6
radio input "true"
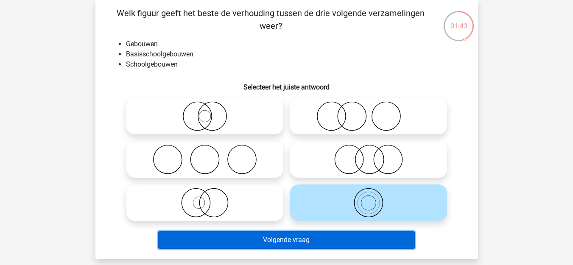
click at [331, 241] on button "Volgende vraag" at bounding box center [286, 240] width 257 height 18
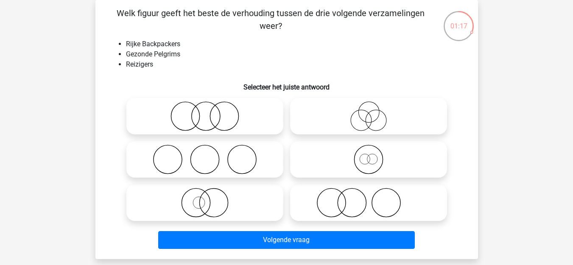
click at [223, 116] on icon at bounding box center [205, 116] width 150 height 30
click at [210, 112] on input "radio" at bounding box center [208, 109] width 6 height 6
radio input "true"
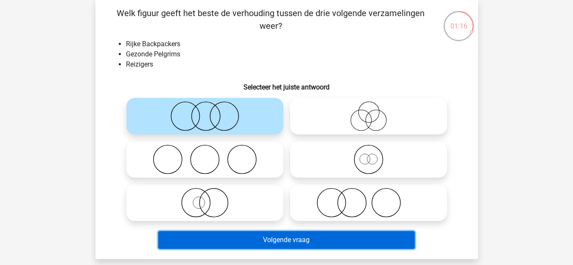
click at [313, 240] on button "Volgende vraag" at bounding box center [286, 240] width 257 height 18
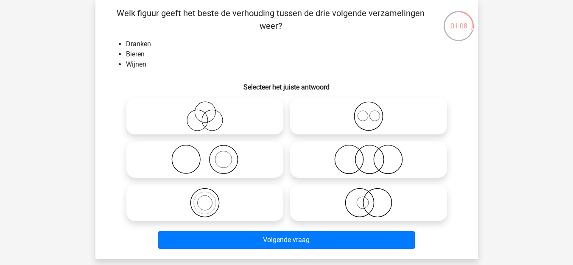
click at [369, 115] on circle at bounding box center [374, 116] width 10 height 10
click at [369, 112] on input "radio" at bounding box center [372, 109] width 6 height 6
radio input "true"
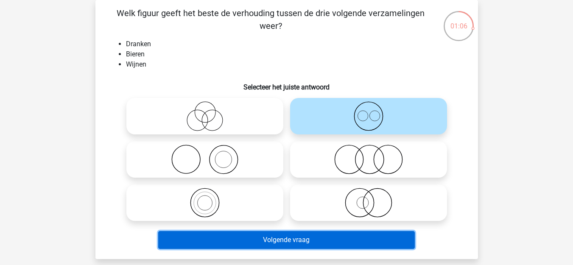
click at [289, 243] on button "Volgende vraag" at bounding box center [286, 240] width 257 height 18
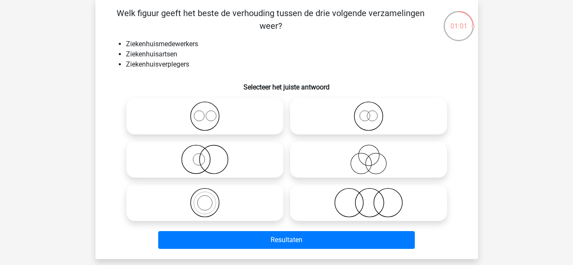
click at [334, 191] on icon at bounding box center [368, 203] width 150 height 30
click at [369, 193] on input "radio" at bounding box center [372, 196] width 6 height 6
radio input "true"
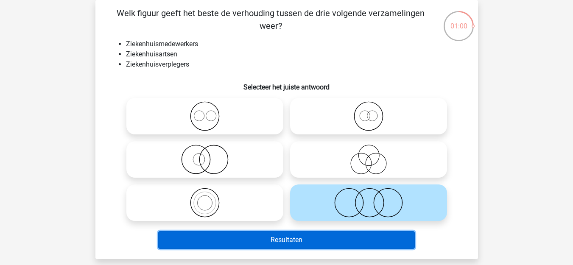
click at [277, 242] on button "Resultaten" at bounding box center [286, 240] width 257 height 18
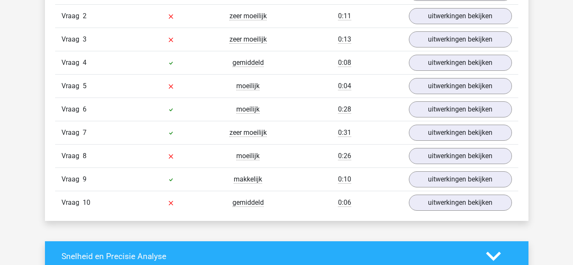
scroll to position [763, 0]
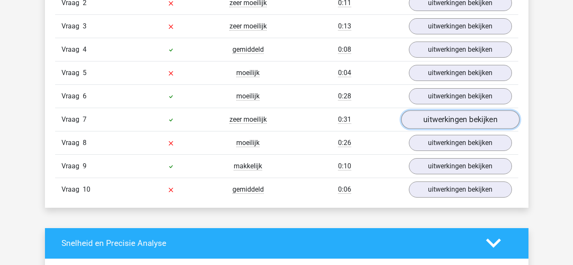
click at [464, 127] on link "uitwerkingen bekijken" at bounding box center [460, 119] width 118 height 19
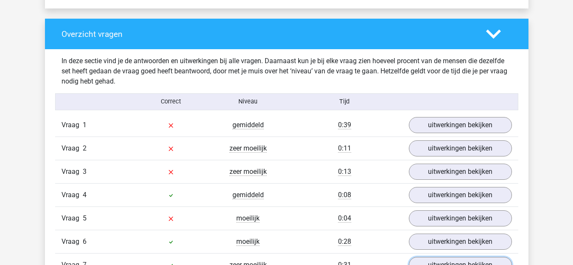
scroll to position [594, 0]
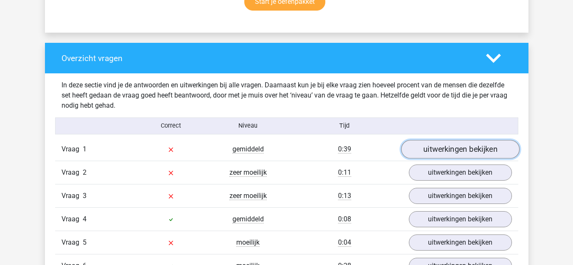
click at [451, 145] on link "uitwerkingen bekijken" at bounding box center [460, 149] width 118 height 19
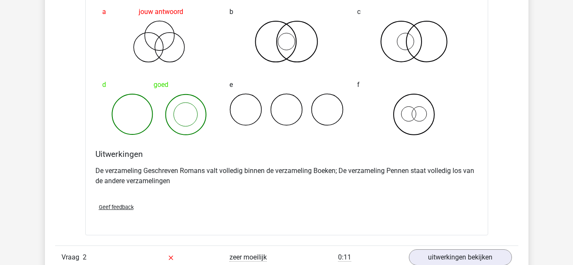
scroll to position [848, 0]
